Goal: Task Accomplishment & Management: Complete application form

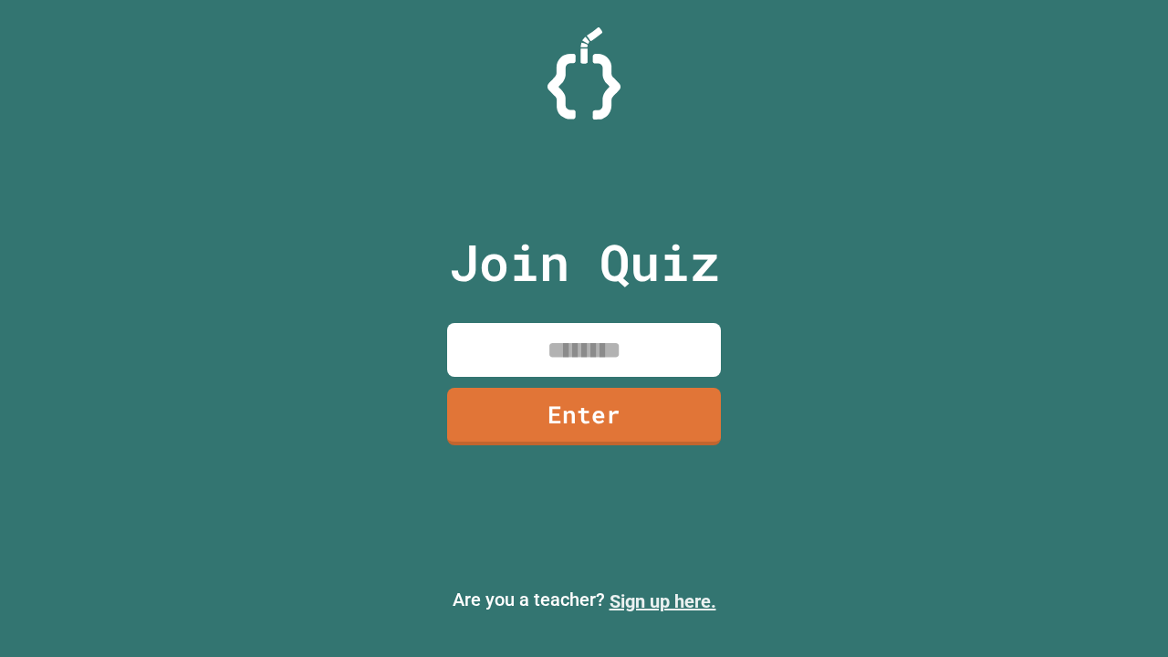
click at [663, 601] on link "Sign up here." at bounding box center [663, 601] width 107 height 22
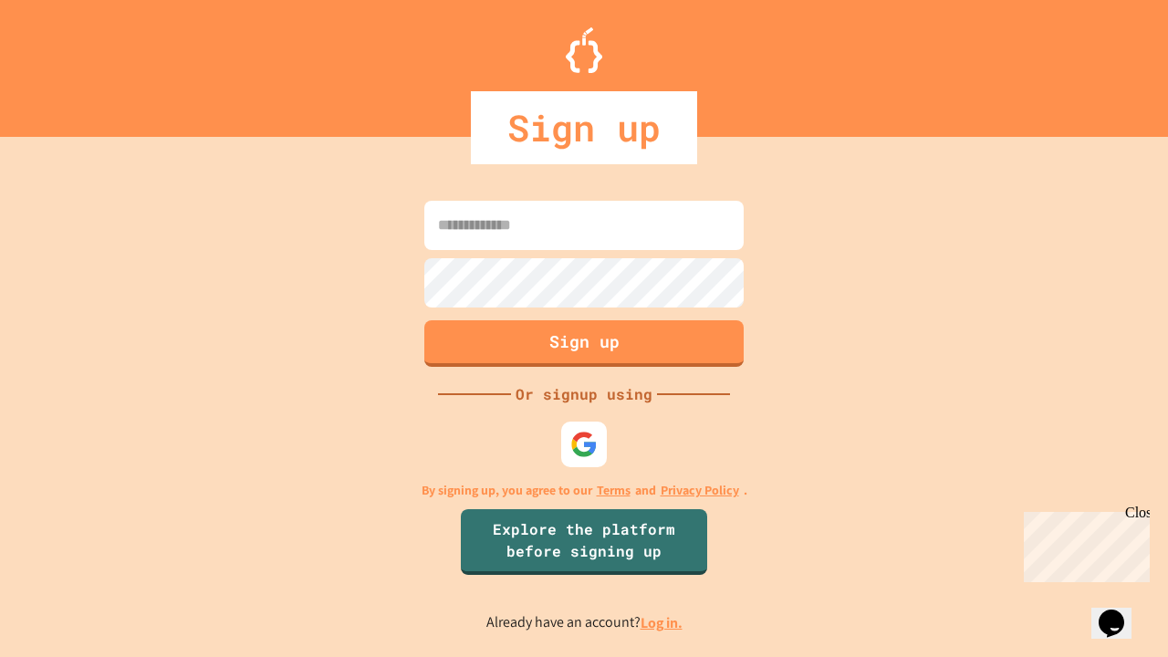
click at [663, 622] on link "Log in." at bounding box center [662, 622] width 42 height 19
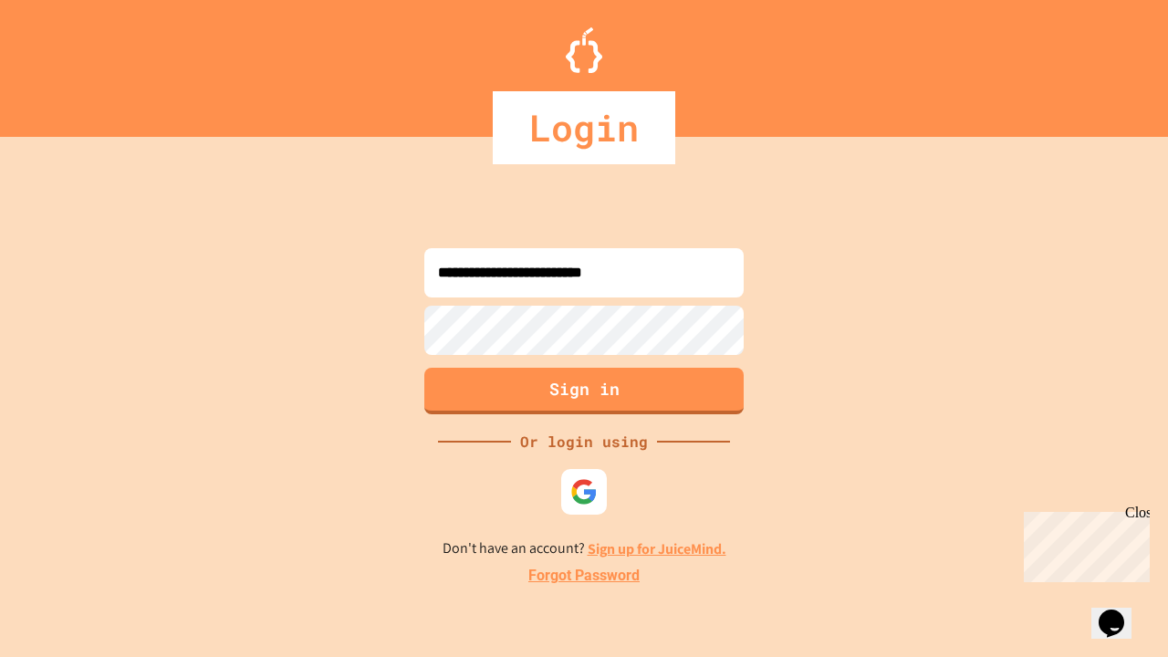
type input "**********"
